Goal: Transaction & Acquisition: Subscribe to service/newsletter

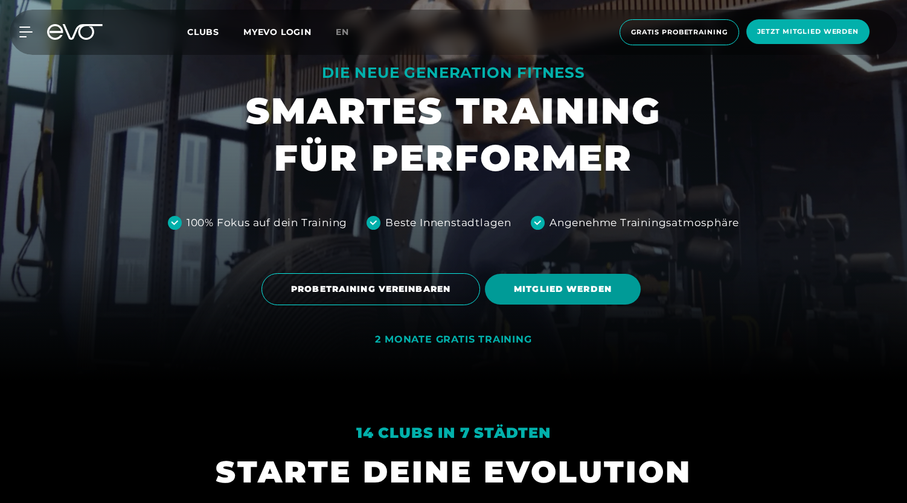
click at [540, 286] on span "MITGLIED WERDEN" at bounding box center [563, 289] width 98 height 13
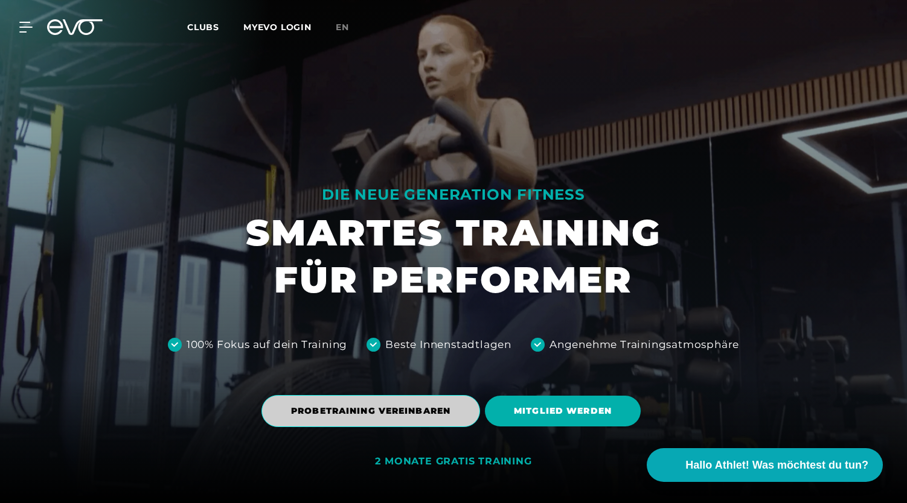
click at [439, 412] on span "PROBETRAINING VEREINBAREN" at bounding box center [370, 411] width 159 height 13
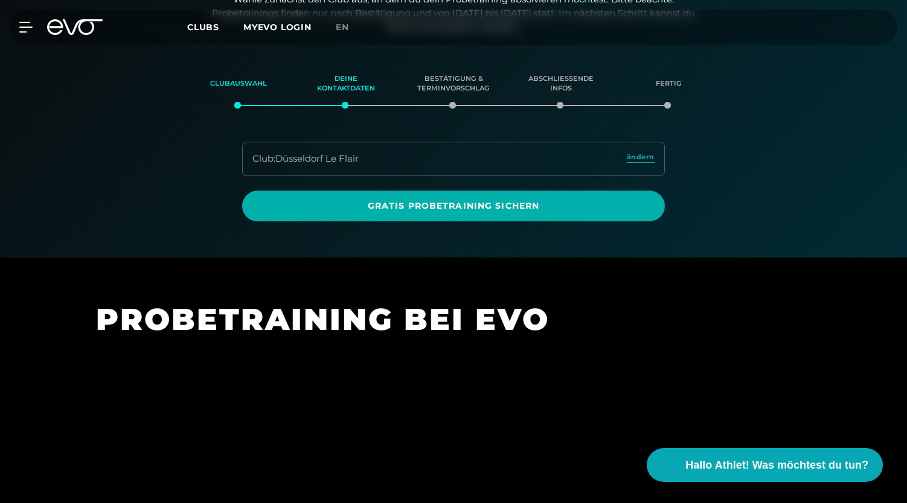
scroll to position [207, 0]
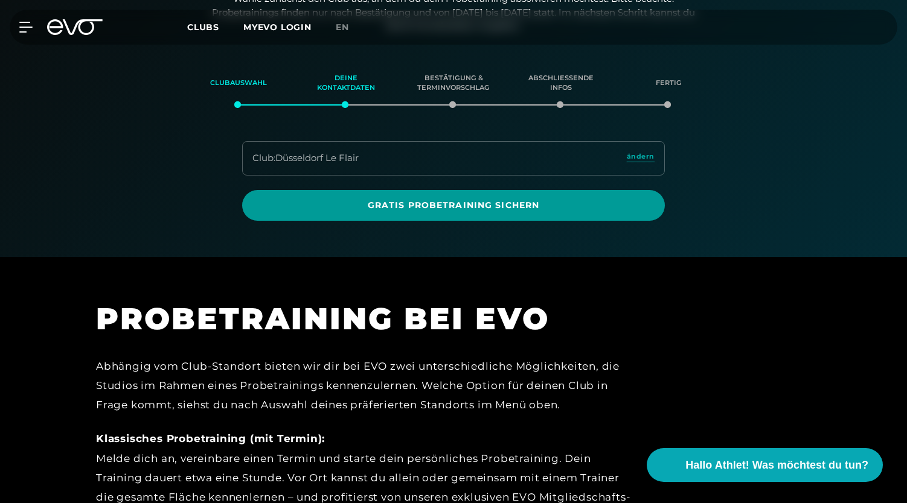
click at [464, 201] on span "Gratis Probetraining sichern" at bounding box center [453, 205] width 365 height 13
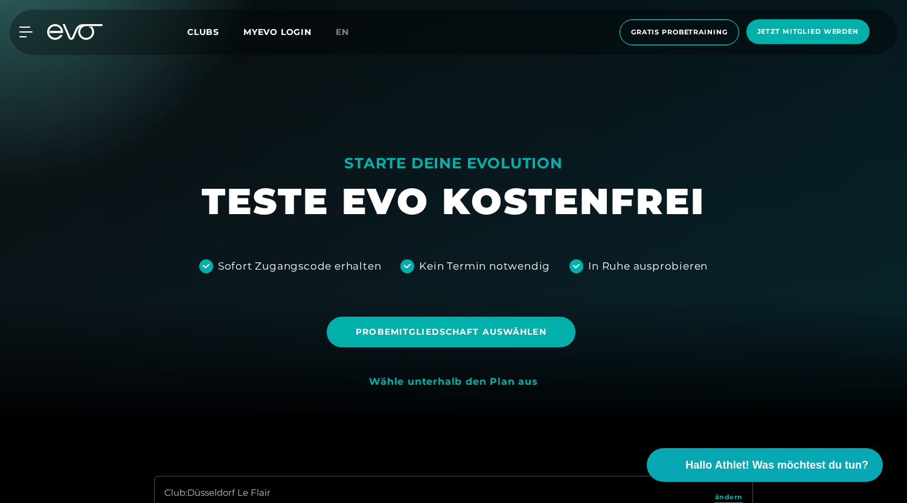
scroll to position [84, 0]
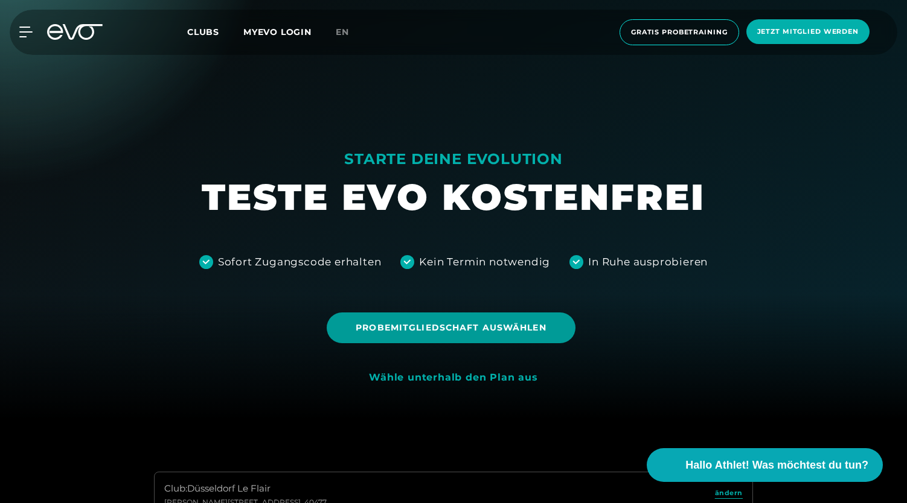
click at [447, 334] on span "Probemitgliedschaft auswählen" at bounding box center [451, 328] width 190 height 13
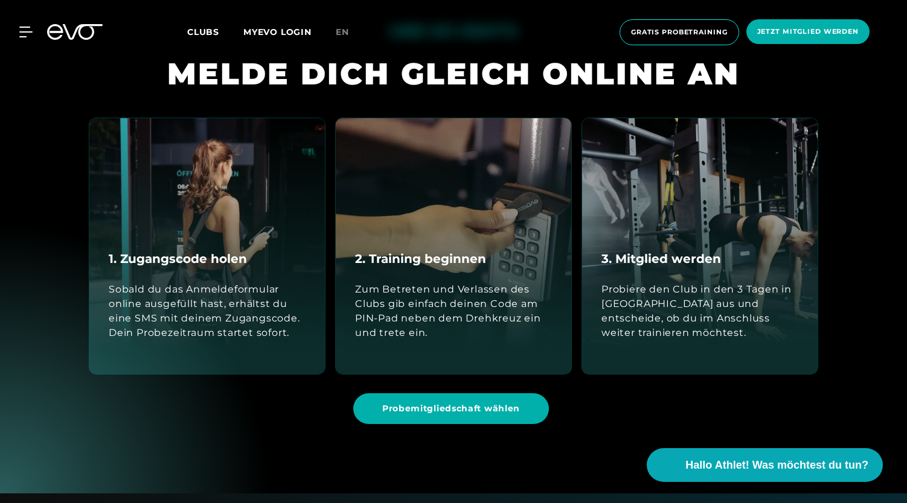
scroll to position [1262, 0]
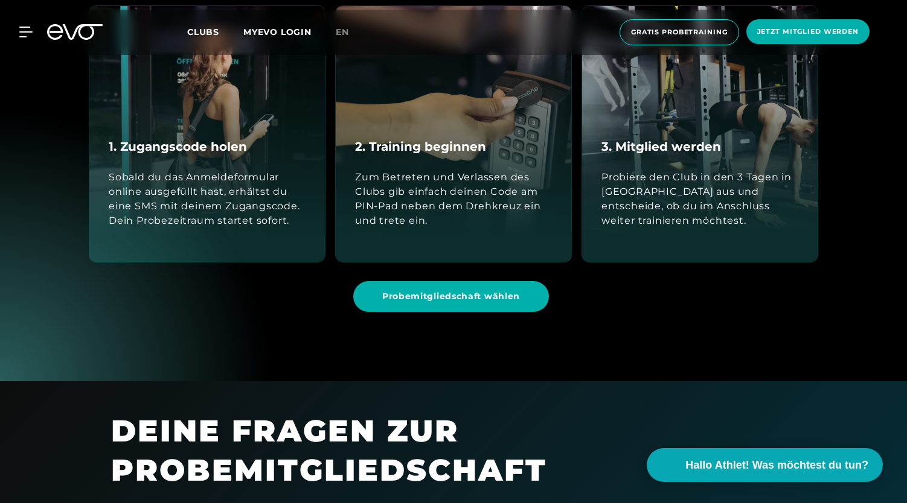
click at [413, 356] on section "UND SO GEHT'S MELDE DICH GLEICH ONLINE AN 1. Zugangscode holen Sobald du das An…" at bounding box center [453, 113] width 907 height 538
click at [420, 313] on link "Probemitgliedschaft wählen" at bounding box center [453, 296] width 200 height 49
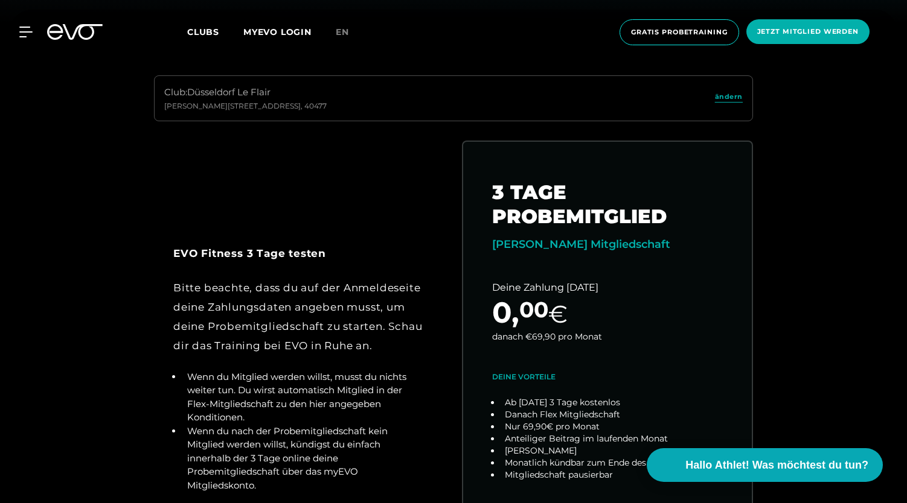
scroll to position [590, 0]
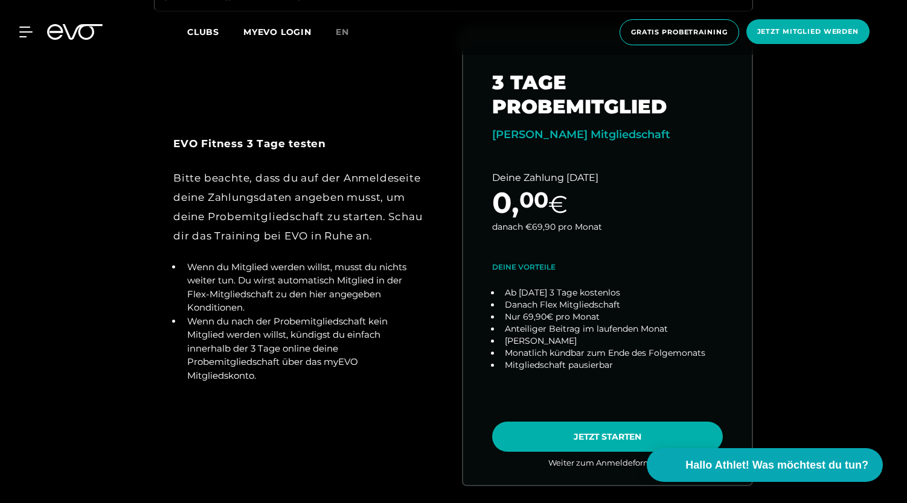
click at [88, 38] on icon at bounding box center [83, 32] width 40 height 16
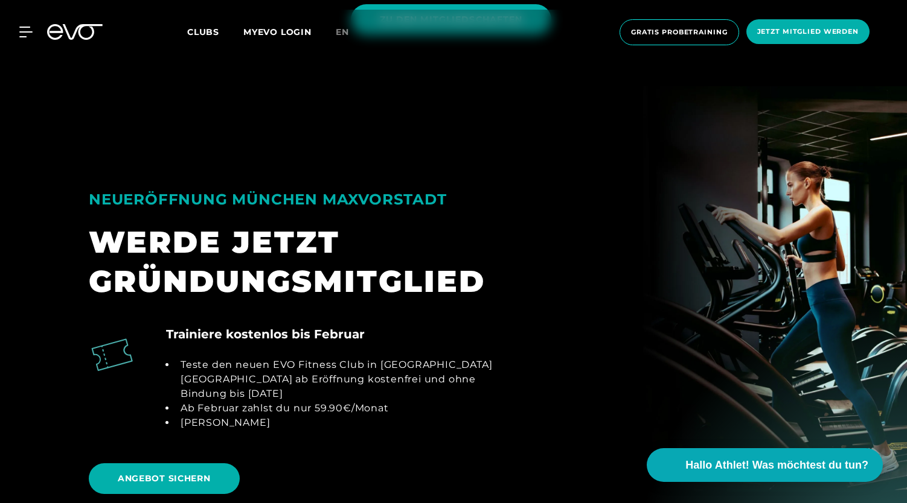
scroll to position [1217, 0]
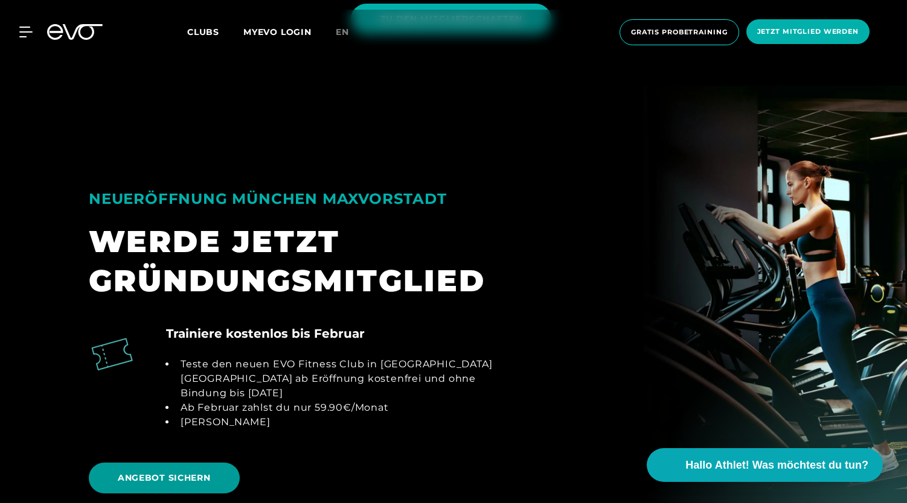
click at [187, 472] on span "ANGEBOT SICHERN" at bounding box center [164, 478] width 93 height 13
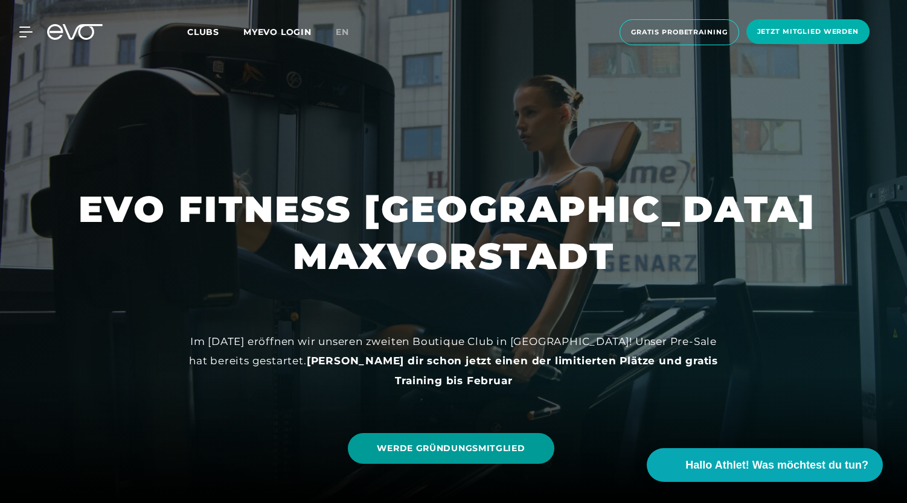
click at [410, 451] on span "WERDE GRÜNDUNGSMITGLIED" at bounding box center [451, 448] width 148 height 13
click at [133, 90] on div at bounding box center [453, 251] width 907 height 503
